Goal: Task Accomplishment & Management: Manage account settings

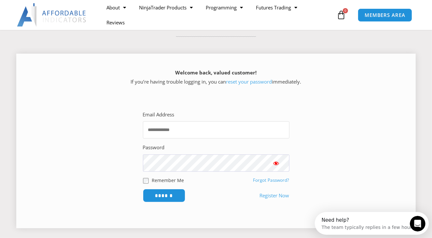
click at [165, 126] on input "Email Address" at bounding box center [216, 129] width 147 height 17
type input "**********"
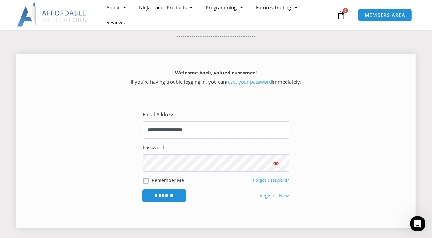
click at [167, 197] on input "******" at bounding box center [164, 196] width 45 height 14
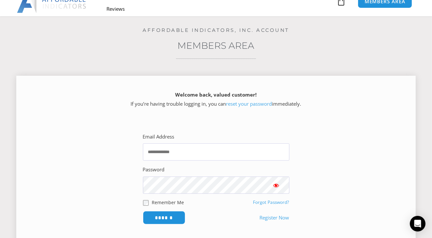
scroll to position [98, 0]
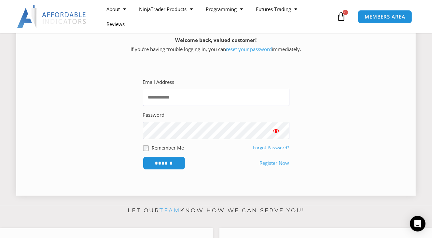
click at [253, 49] on link "reset your password" at bounding box center [249, 49] width 46 height 7
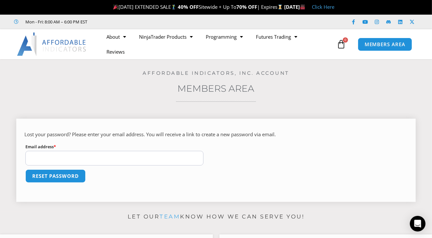
click at [42, 159] on input "Email address * Required" at bounding box center [114, 158] width 178 height 15
type input "**********"
click at [46, 177] on button "Reset password" at bounding box center [55, 176] width 63 height 14
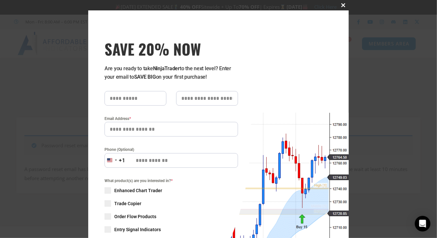
click at [340, 5] on span at bounding box center [343, 5] width 10 height 4
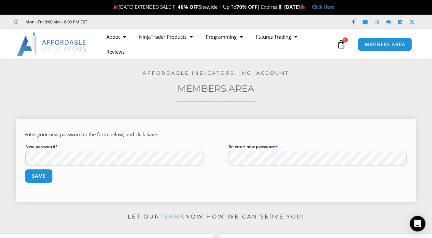
click at [35, 177] on button "Save" at bounding box center [39, 176] width 28 height 14
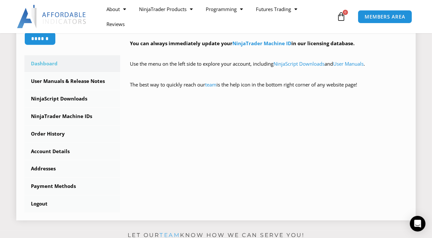
scroll to position [130, 0]
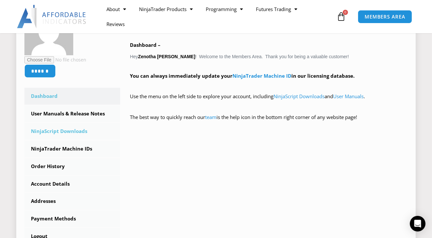
click at [70, 131] on link "NinjaScript Downloads" at bounding box center [72, 131] width 96 height 17
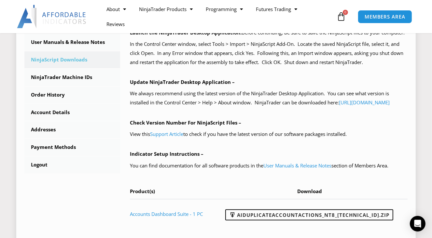
scroll to position [195, 0]
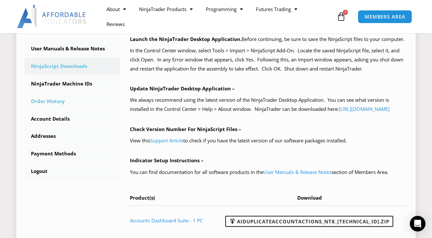
click at [53, 103] on link "Order History" at bounding box center [72, 101] width 96 height 17
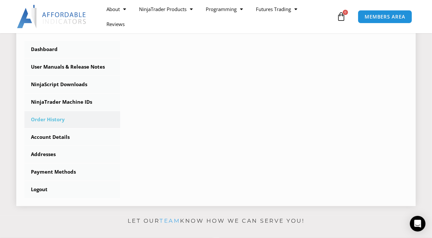
scroll to position [163, 0]
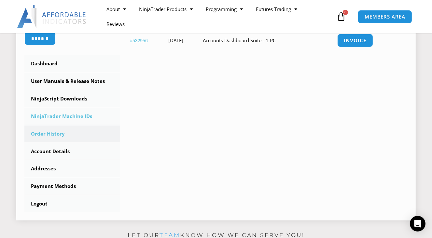
click at [64, 118] on link "NinjaTrader Machine IDs" at bounding box center [72, 116] width 96 height 17
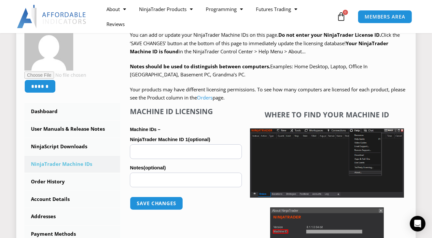
scroll to position [130, 0]
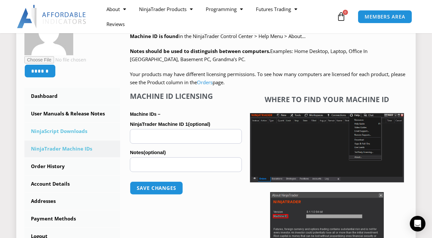
click at [49, 132] on link "NinjaScript Downloads" at bounding box center [72, 131] width 96 height 17
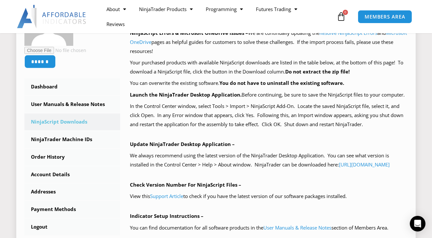
scroll to position [163, 0]
